Goal: Browse casually

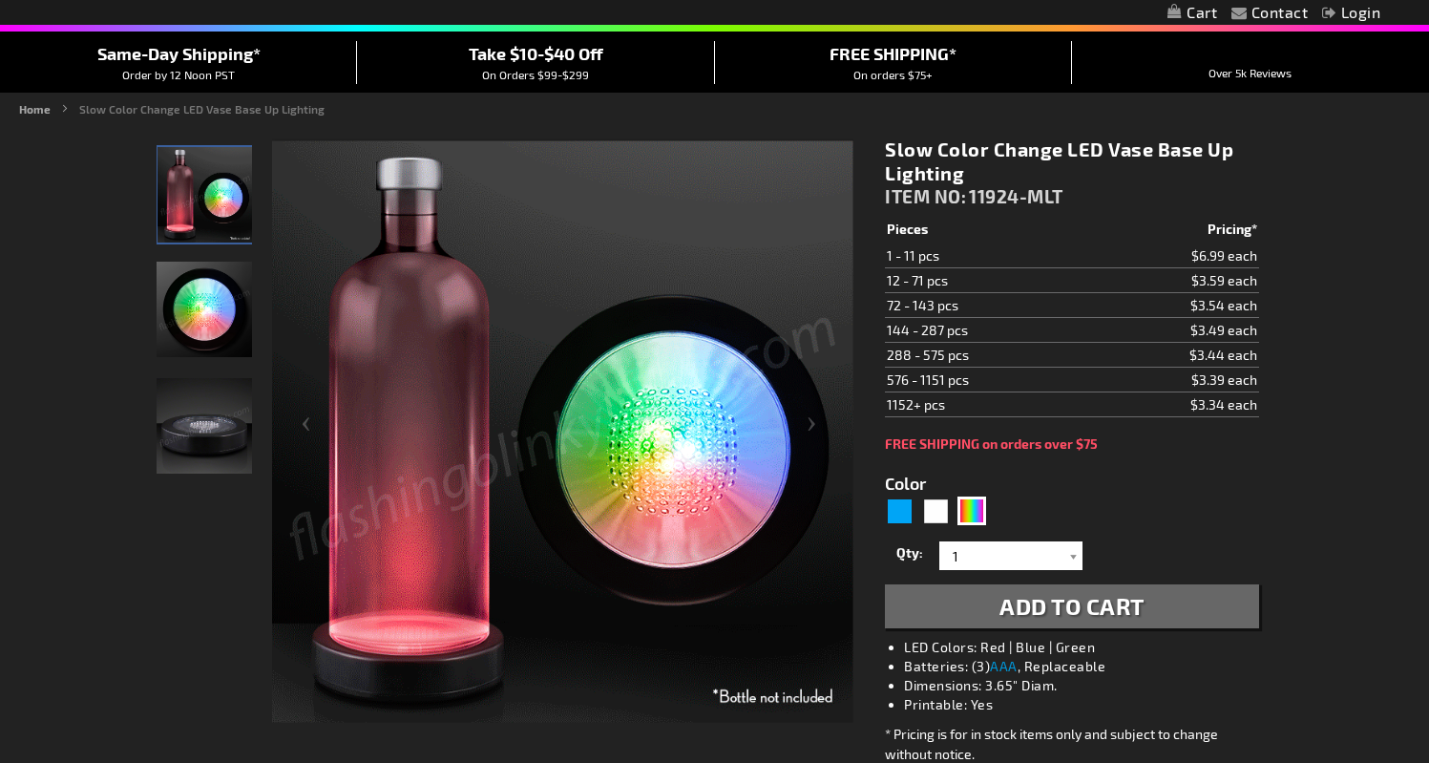
scroll to position [158, 0]
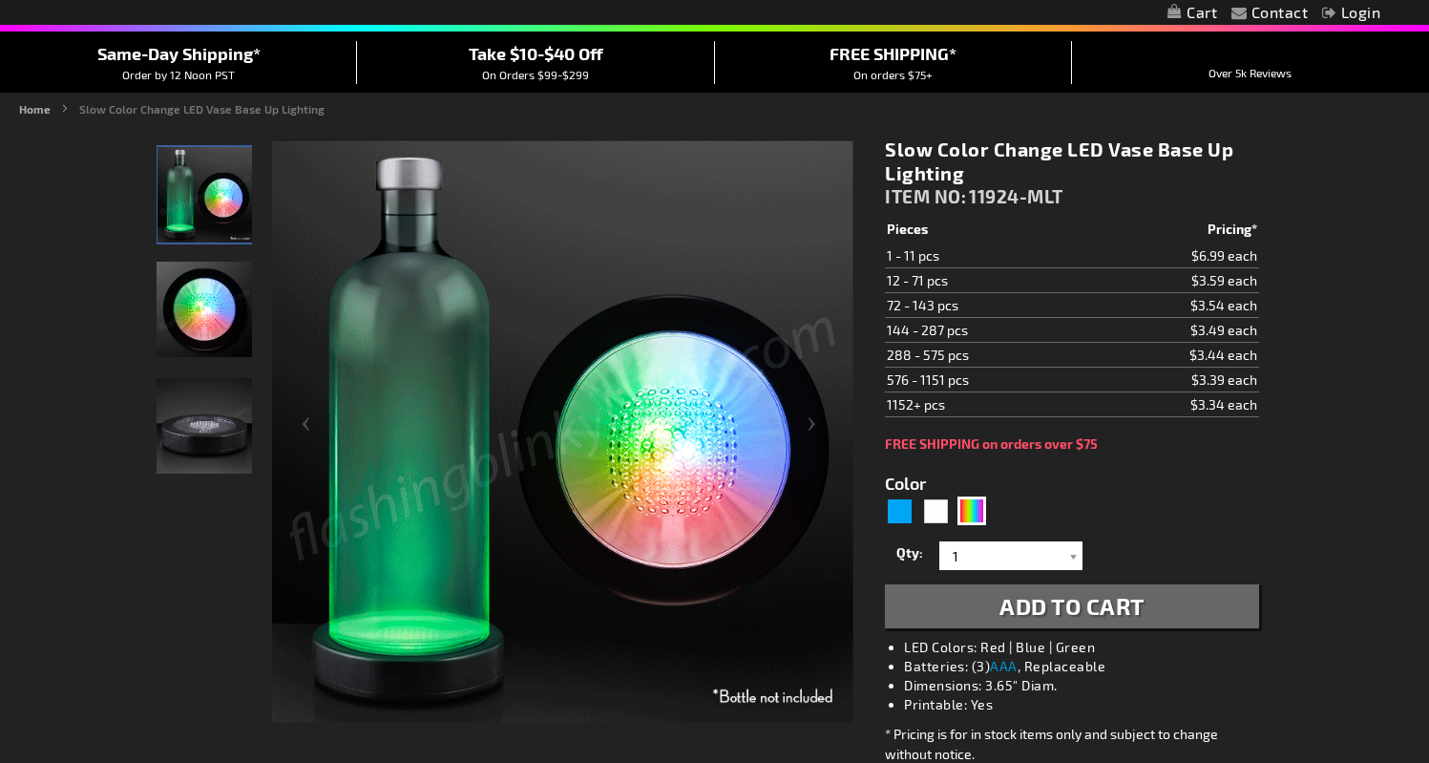
click at [202, 296] on img "Light Up Slow Changing LED Vase Base" at bounding box center [204, 309] width 95 height 95
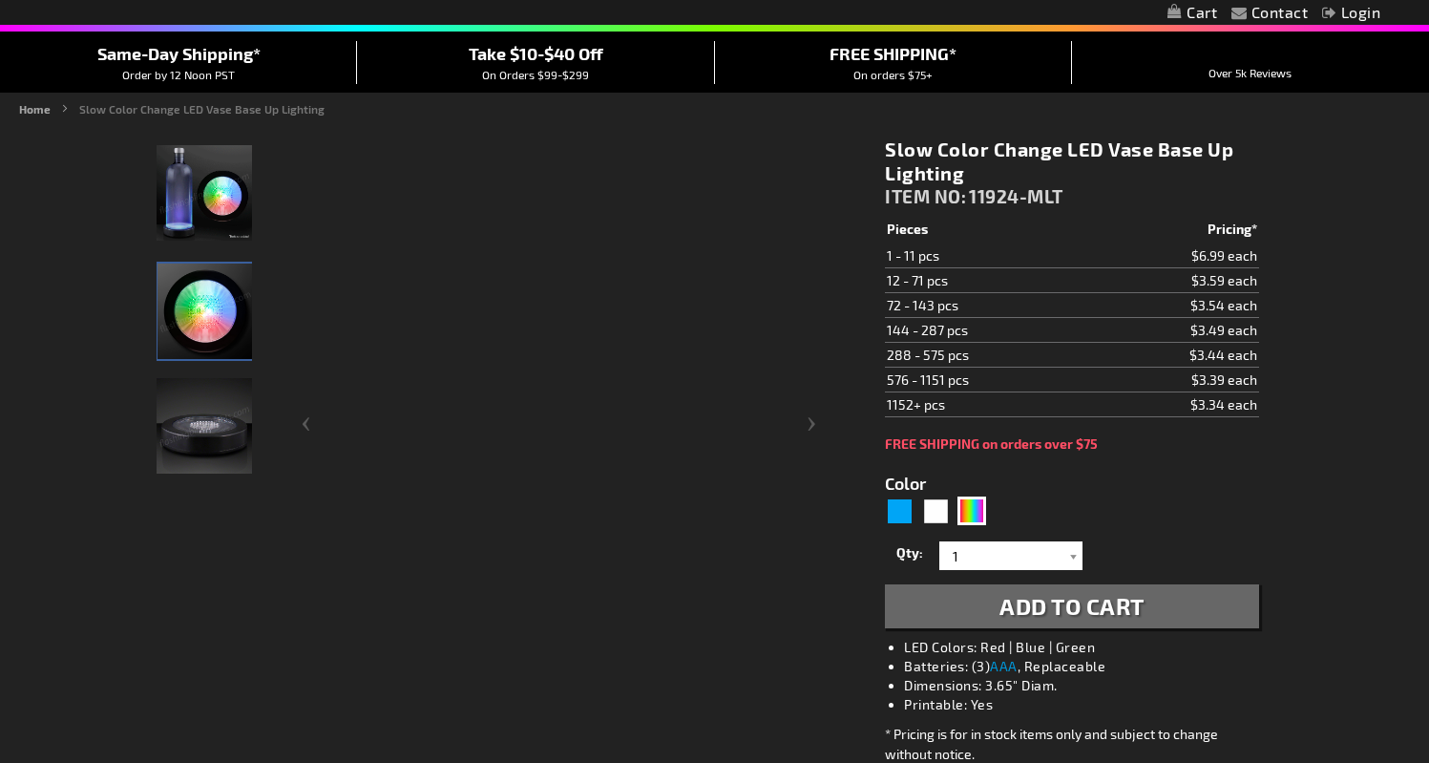
scroll to position [0, 0]
click at [219, 188] on img "Light Up Slow Changing LED Vase Base" at bounding box center [204, 192] width 95 height 95
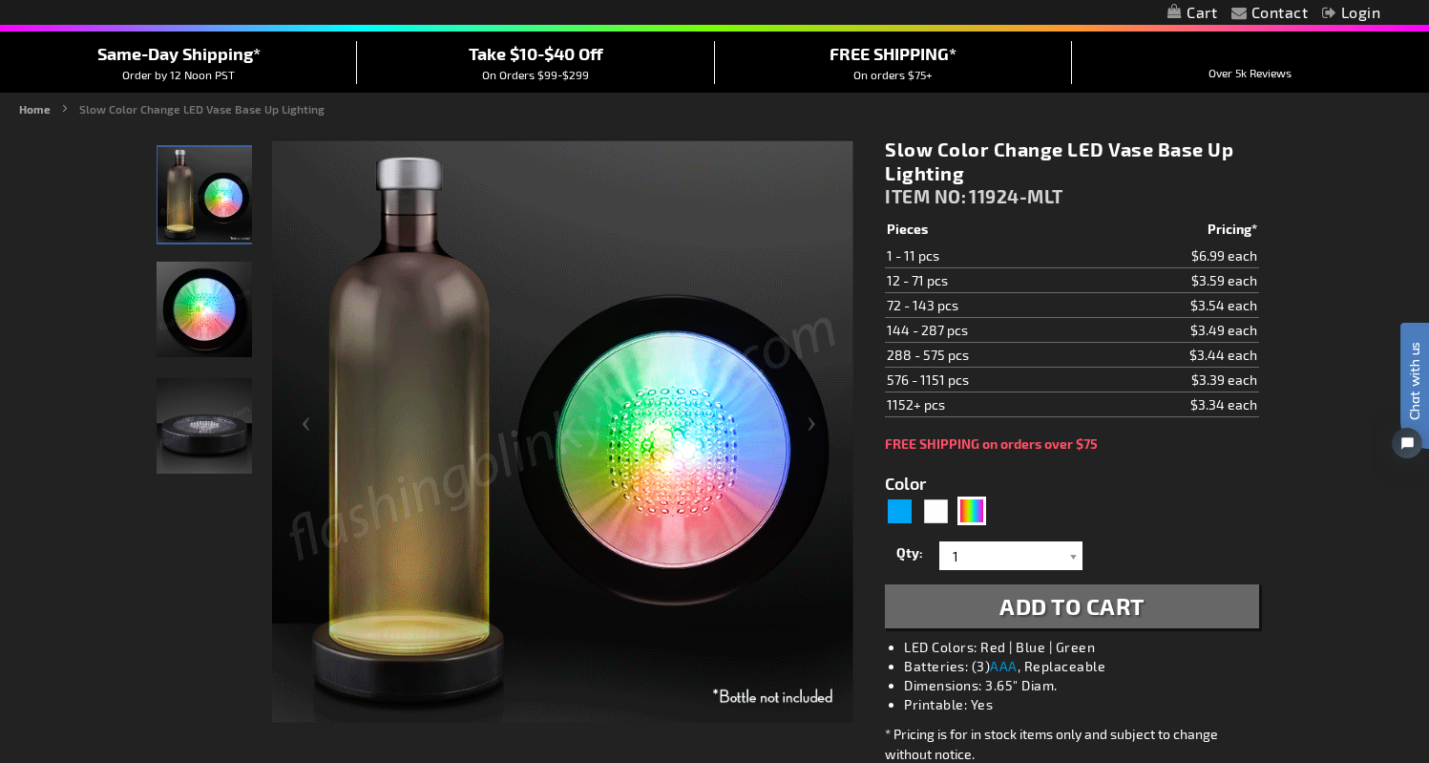
click at [197, 357] on div "Light Up Slow Changing LED Vase Base" at bounding box center [205, 318] width 97 height 116
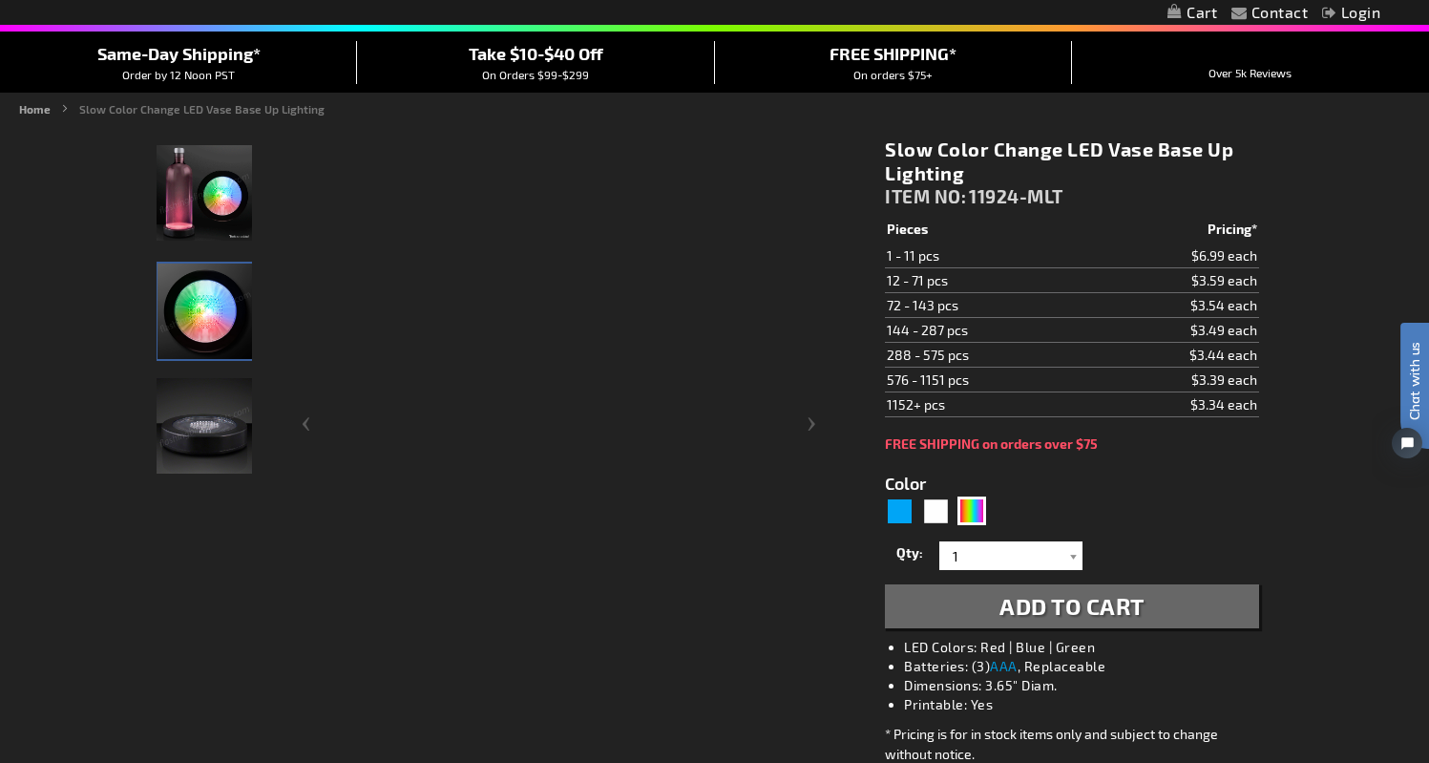
click at [205, 427] on img "Light Up Slow Changing LED Vase Base" at bounding box center [204, 425] width 95 height 95
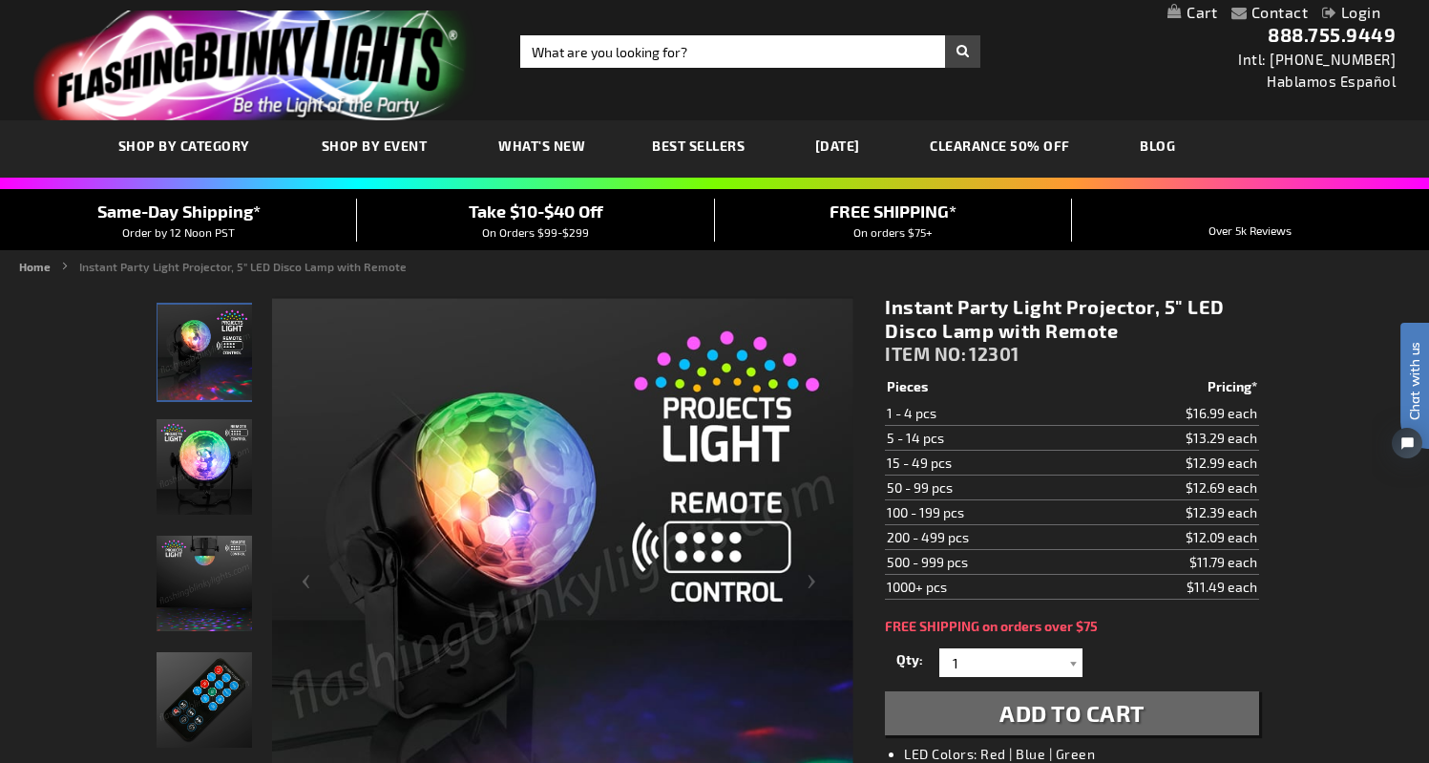
click at [218, 458] on img "Remote Controlled LED Light Projector" at bounding box center [204, 466] width 95 height 95
